Goal: Information Seeking & Learning: Understand process/instructions

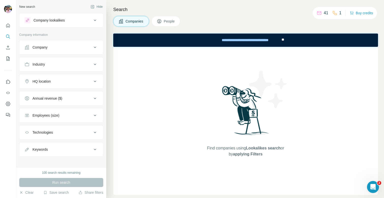
click at [161, 68] on div "Find companies using Lookalikes search or by applying Filters" at bounding box center [245, 121] width 265 height 148
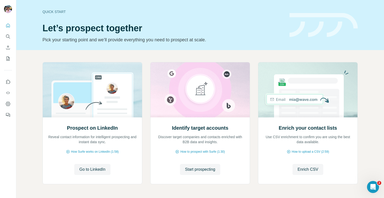
click at [143, 129] on div "Prospect on LinkedIn Reveal contact information for intelligent prospecting and…" at bounding box center [201, 124] width 316 height 124
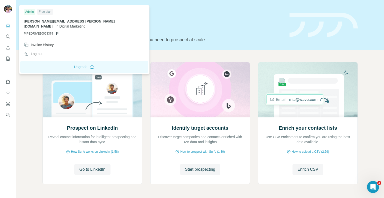
click at [9, 10] on img at bounding box center [8, 9] width 8 height 8
click at [142, 57] on div "Prospect on LinkedIn Reveal contact information for intelligent prospecting and…" at bounding box center [200, 133] width 368 height 166
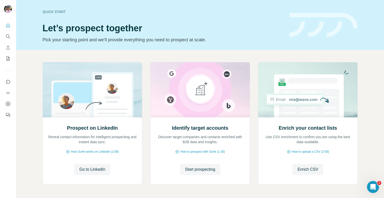
click at [143, 57] on div "Prospect on LinkedIn Reveal contact information for intelligent prospecting and…" at bounding box center [200, 133] width 368 height 166
